Goal: Information Seeking & Learning: Learn about a topic

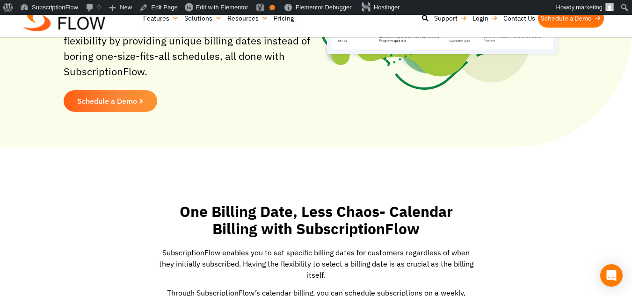
scroll to position [234, 0]
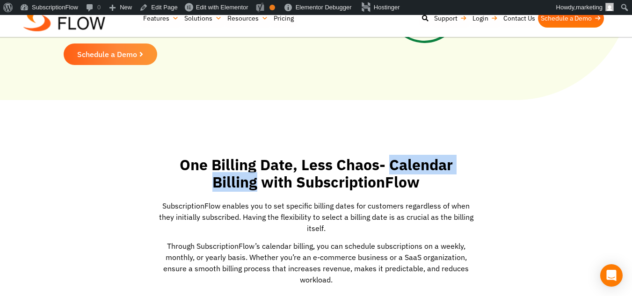
drag, startPoint x: 395, startPoint y: 164, endPoint x: 256, endPoint y: 185, distance: 141.6
click at [256, 185] on h2 "One Billing Date, Less Chaos- Calendar Billing with SubscriptionFlow" at bounding box center [316, 173] width 318 height 35
copy h2 "Calendar Billing"
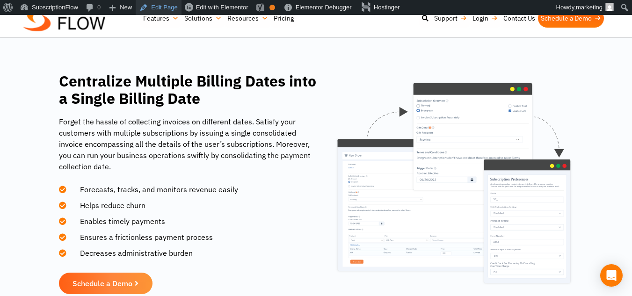
click at [165, 9] on link "Edit Page" at bounding box center [158, 7] width 45 height 15
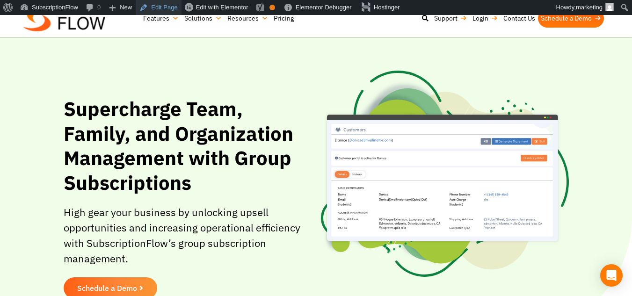
click at [155, 4] on link "Edit Page" at bounding box center [158, 7] width 45 height 15
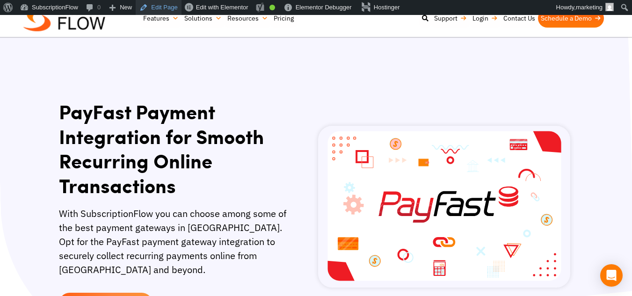
click at [157, 7] on link "Edit Page" at bounding box center [158, 7] width 45 height 15
